Goal: Task Accomplishment & Management: Manage account settings

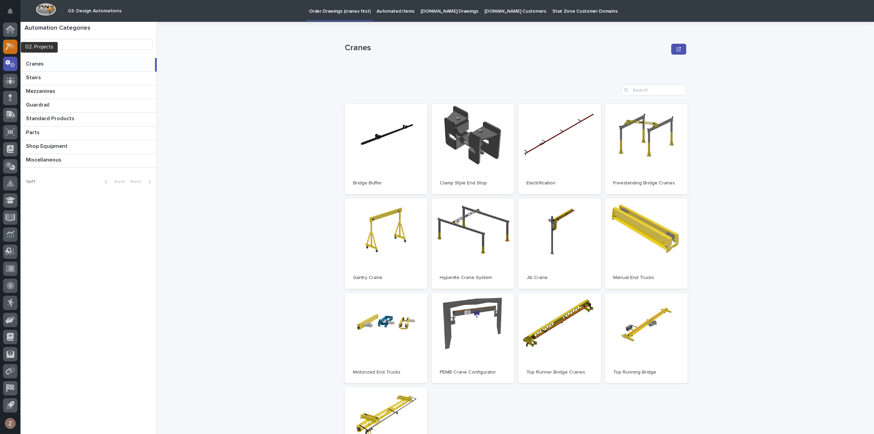
click at [13, 47] on icon at bounding box center [12, 45] width 6 height 7
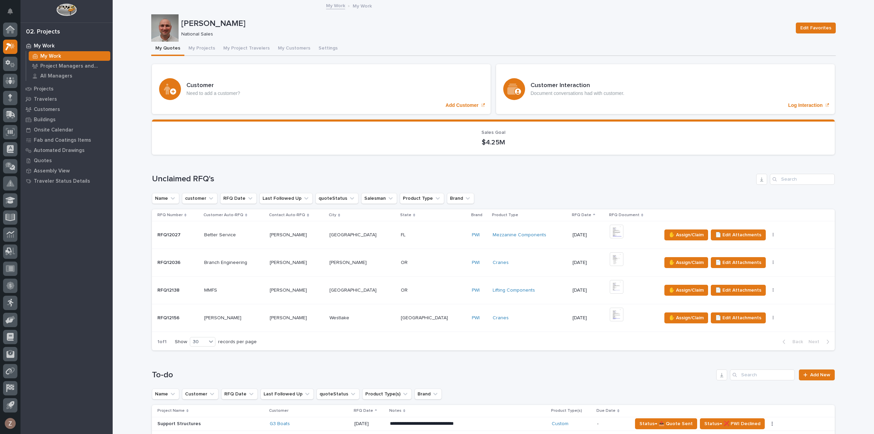
scroll to position [273, 0]
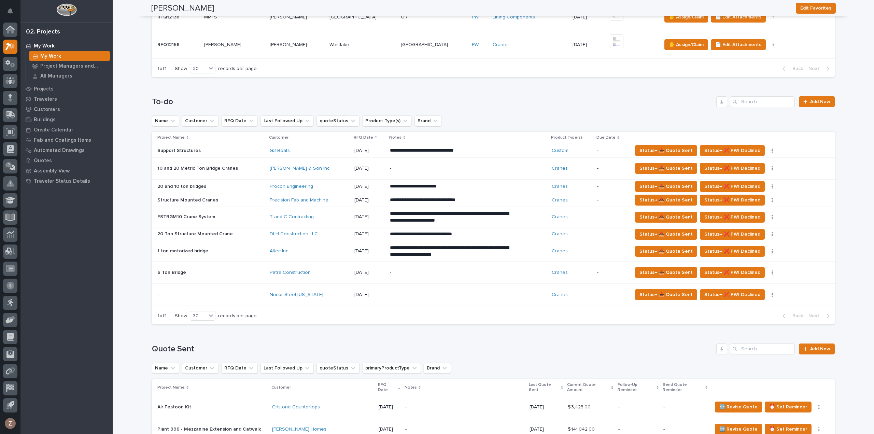
click at [442, 274] on div "-" at bounding box center [449, 272] width 119 height 15
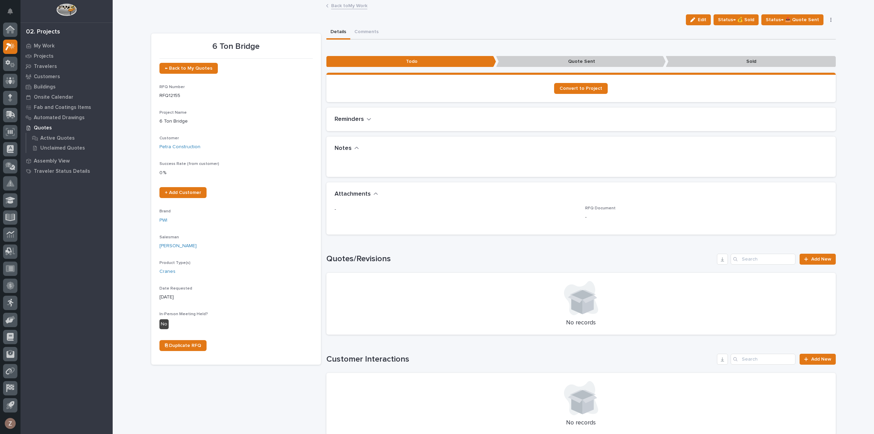
drag, startPoint x: 698, startPoint y: 20, endPoint x: 524, endPoint y: 81, distance: 184.0
click at [695, 20] on icon "button" at bounding box center [692, 19] width 5 height 5
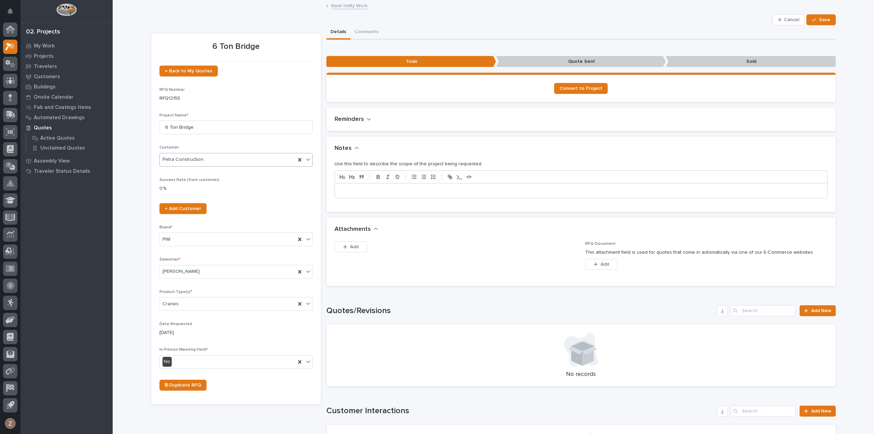
click at [243, 160] on div "Petra Construction" at bounding box center [228, 159] width 136 height 11
click at [243, 159] on div "Petra Construction" at bounding box center [228, 159] width 136 height 11
click at [53, 74] on p "Customers" at bounding box center [47, 77] width 26 height 6
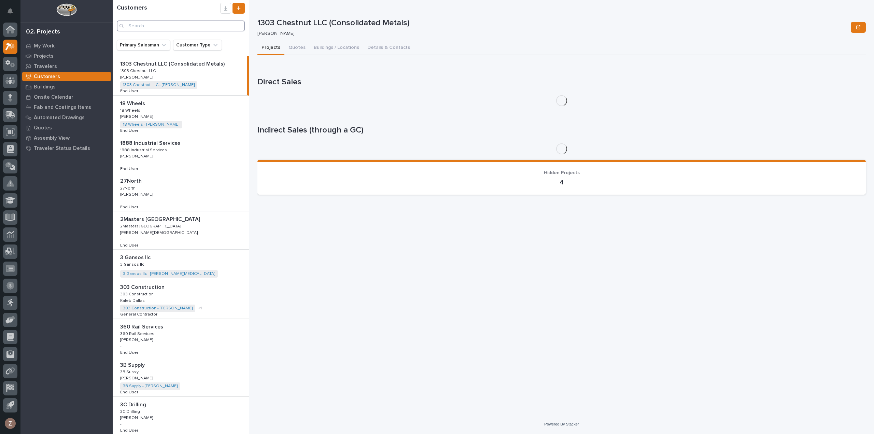
click at [162, 29] on input "Search" at bounding box center [181, 25] width 128 height 11
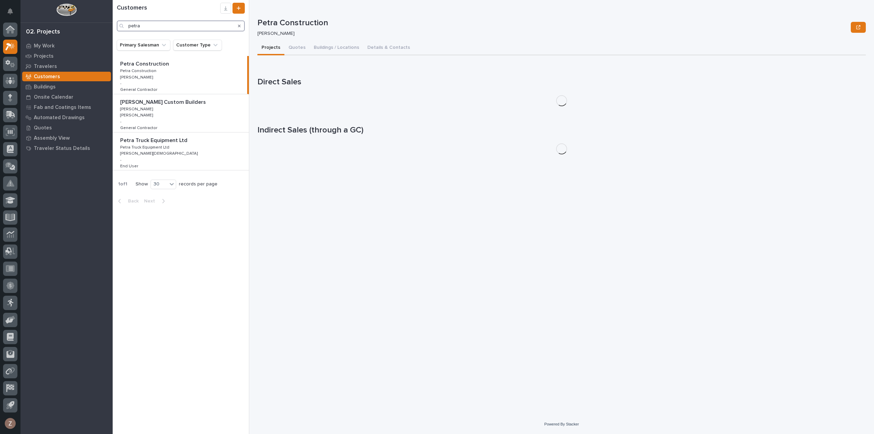
type input "petra"
click at [168, 70] on div "Petra Construction Petra Construction Petra Construction Petra Construction [PE…" at bounding box center [180, 75] width 135 height 38
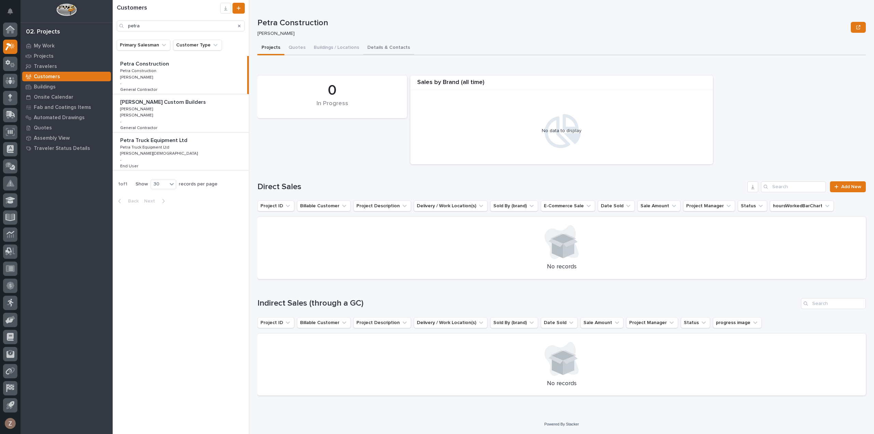
click at [381, 47] on button "Details & Contacts" at bounding box center [388, 48] width 51 height 14
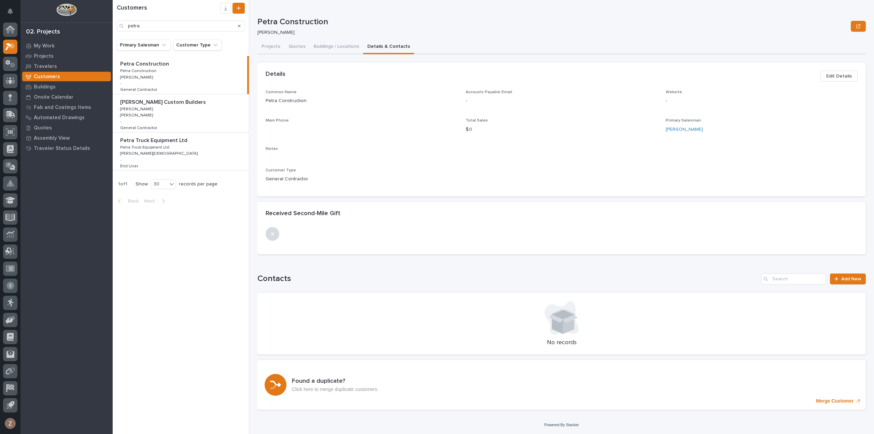
scroll to position [1, 0]
click at [840, 78] on span "Edit Details" at bounding box center [839, 76] width 26 height 8
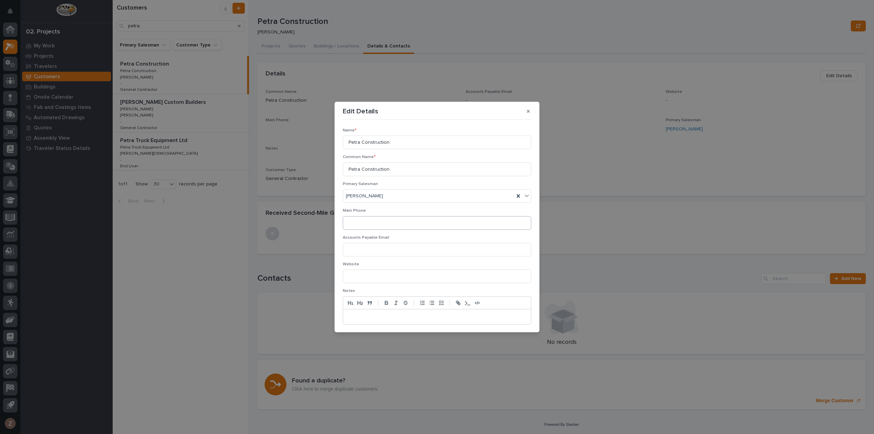
scroll to position [51, 0]
click at [487, 323] on span "Cancel" at bounding box center [487, 321] width 15 height 6
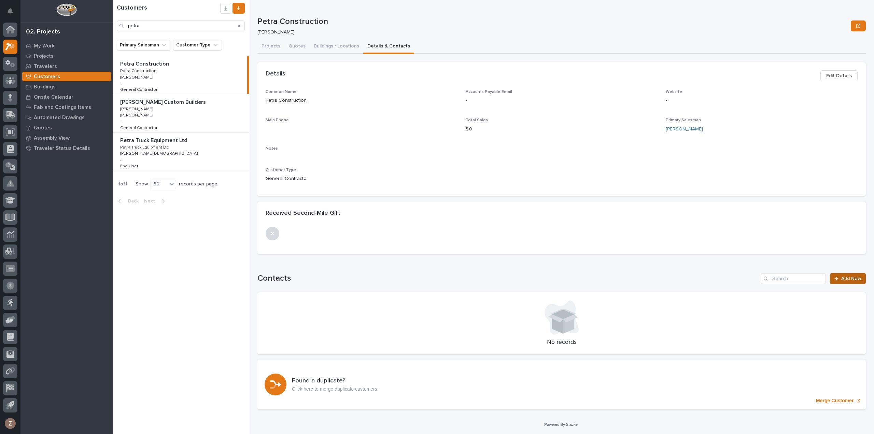
click at [844, 277] on span "Add New" at bounding box center [851, 278] width 20 height 5
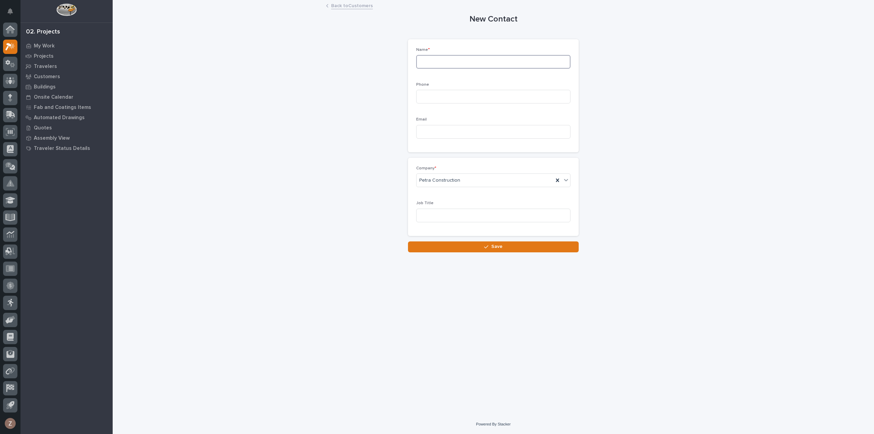
click at [450, 61] on input at bounding box center [493, 62] width 154 height 14
type input "J"
type input "[PERSON_NAME]"
type input "[PHONE_NUMBER]"
type input "[EMAIL_ADDRESS][DOMAIN_NAME]"
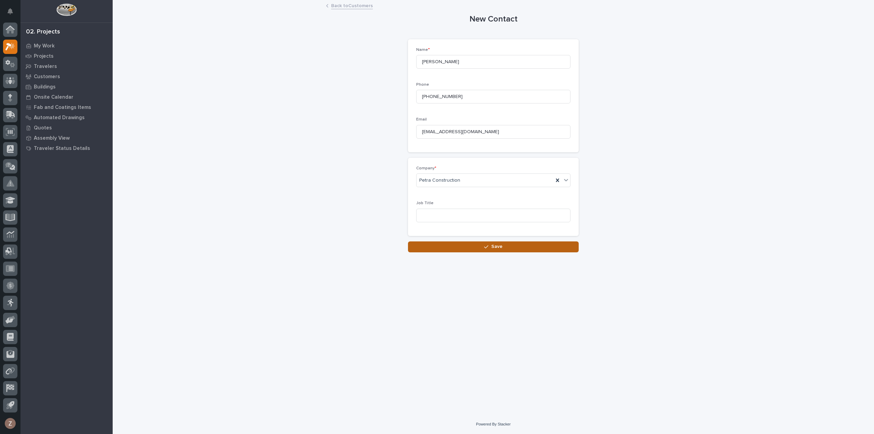
click at [501, 246] on span "Save" at bounding box center [496, 246] width 11 height 6
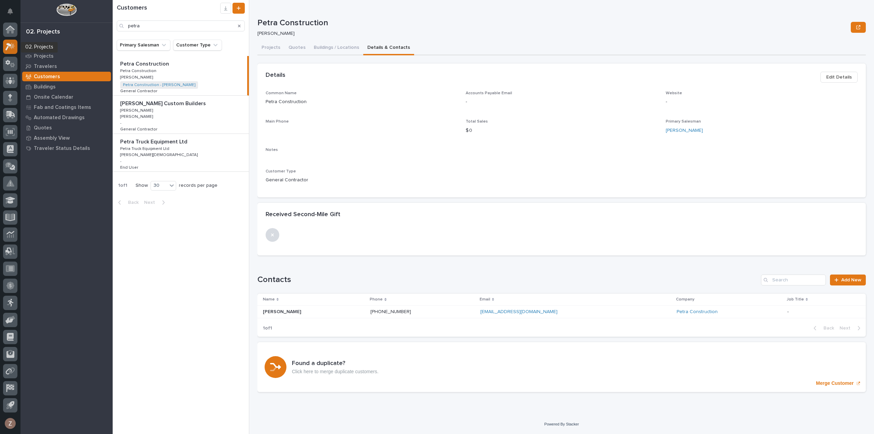
click at [10, 48] on icon at bounding box center [10, 47] width 10 height 8
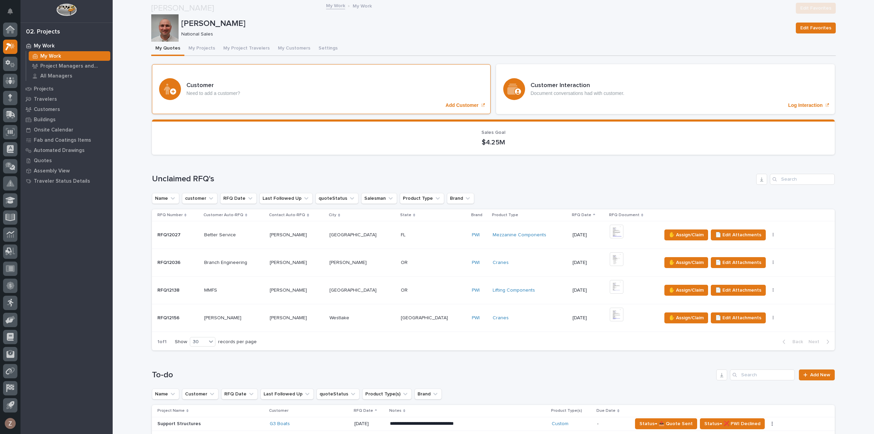
scroll to position [239, 0]
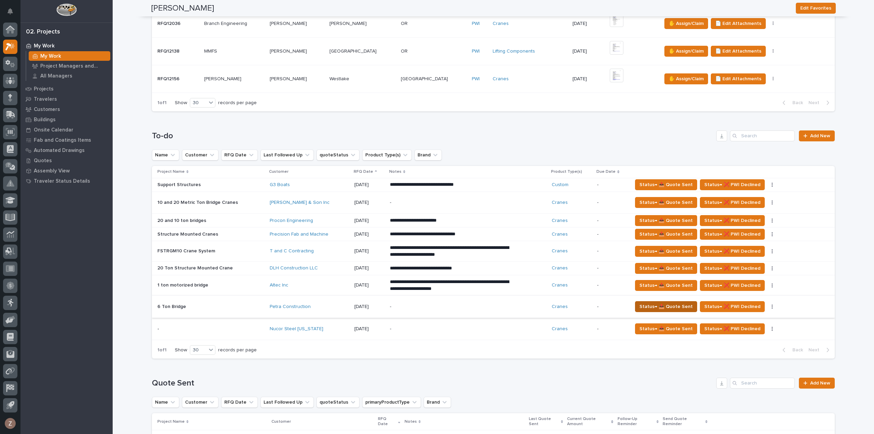
click at [661, 303] on span "Status→ 📤 Quote Sent" at bounding box center [665, 306] width 53 height 8
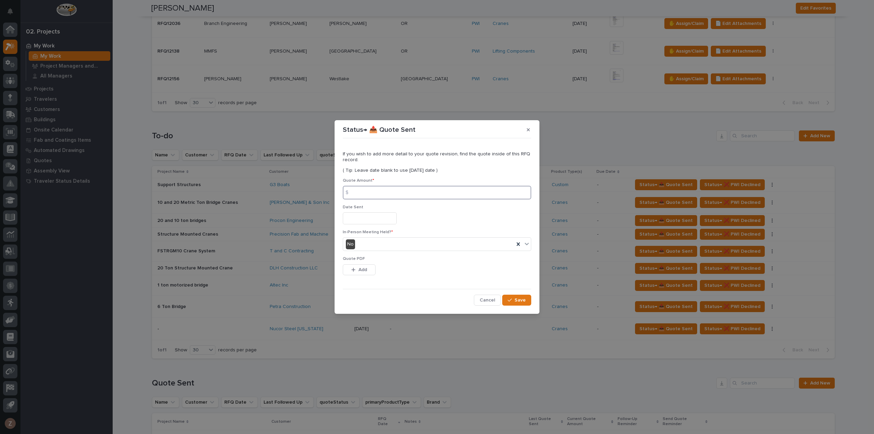
click at [384, 188] on input at bounding box center [437, 193] width 188 height 14
type input "63452"
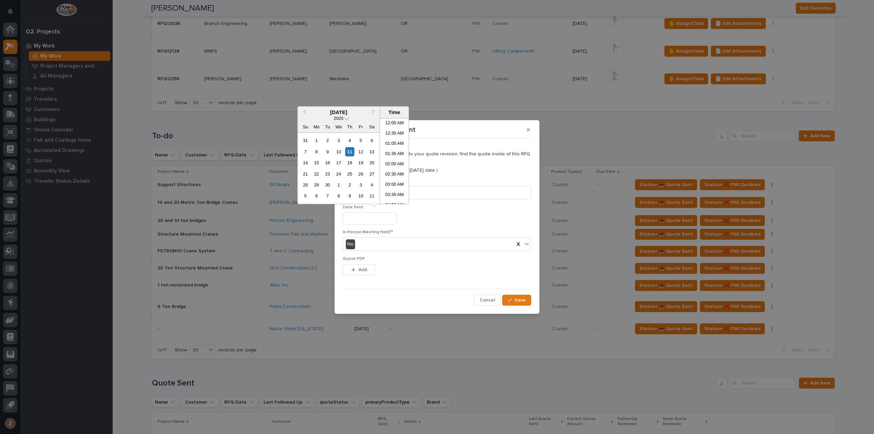
click at [373, 218] on input "text" at bounding box center [370, 218] width 54 height 12
click at [388, 159] on li "09:00 AM" at bounding box center [394, 161] width 29 height 10
type input "**********"
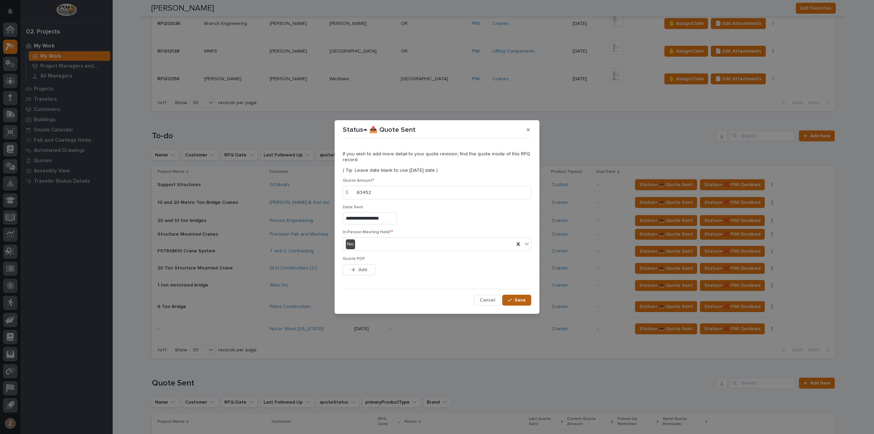
click at [522, 302] on span "Save" at bounding box center [519, 300] width 11 height 6
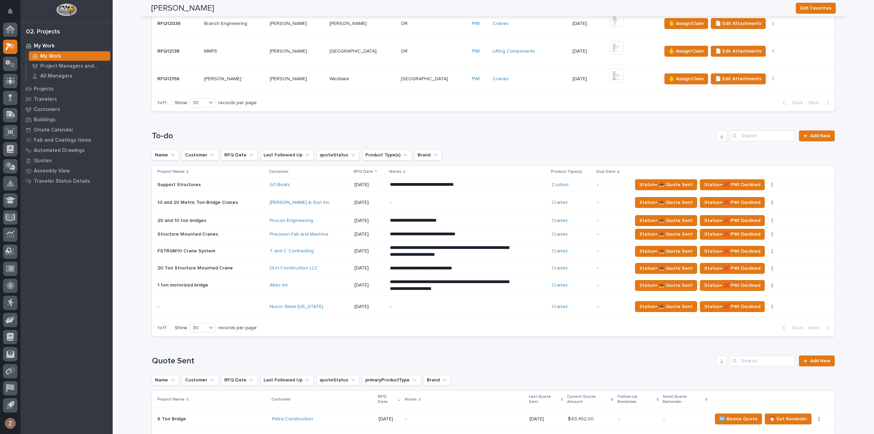
click at [489, 311] on div "-" at bounding box center [449, 306] width 119 height 15
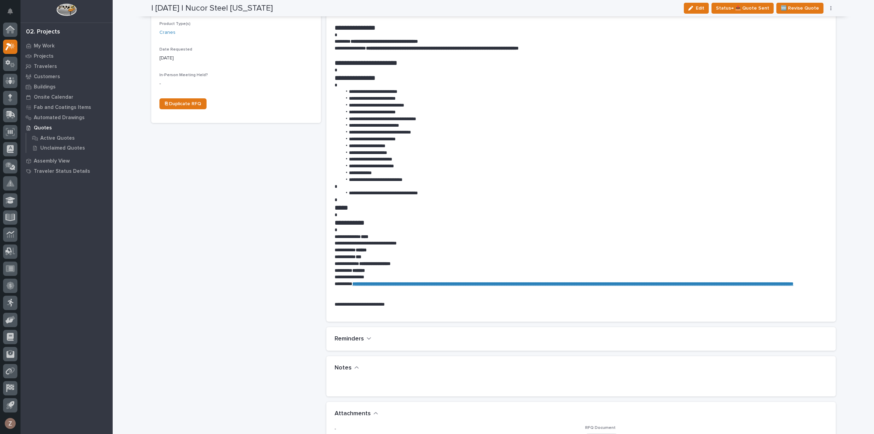
scroll to position [444, 0]
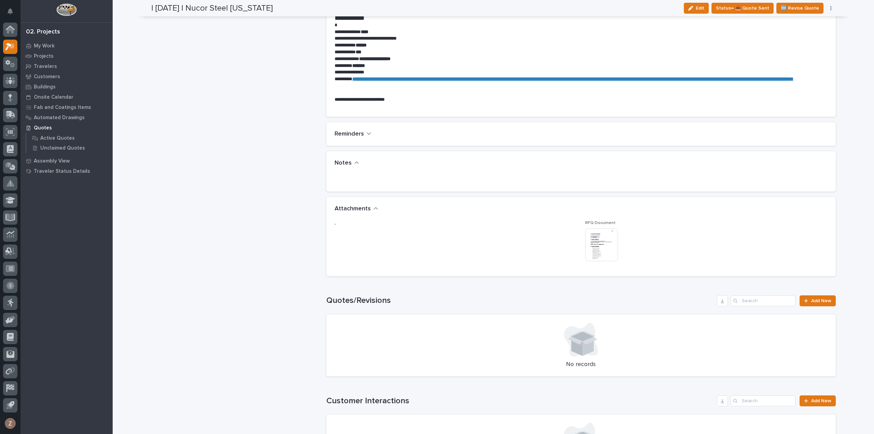
click at [606, 245] on img at bounding box center [601, 244] width 33 height 33
